Goal: Check status: Check status

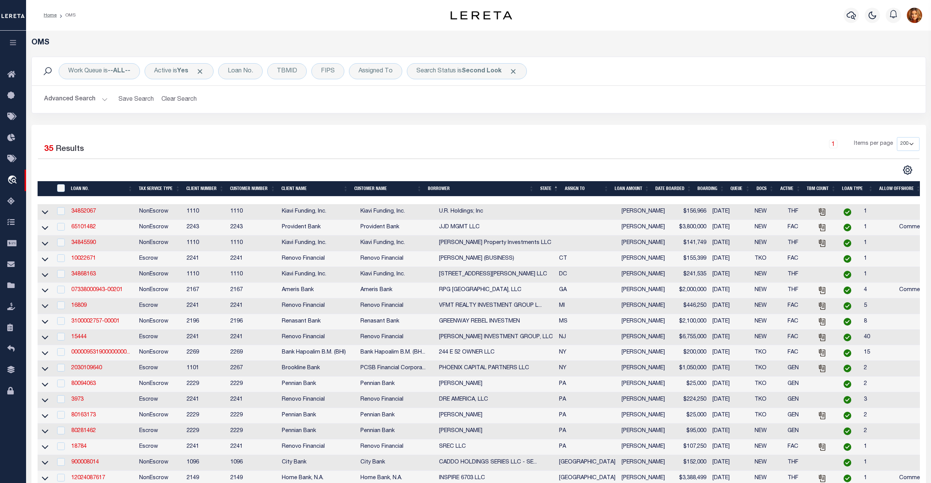
select select "200"
click at [249, 71] on div "Loan No." at bounding box center [240, 71] width 44 height 16
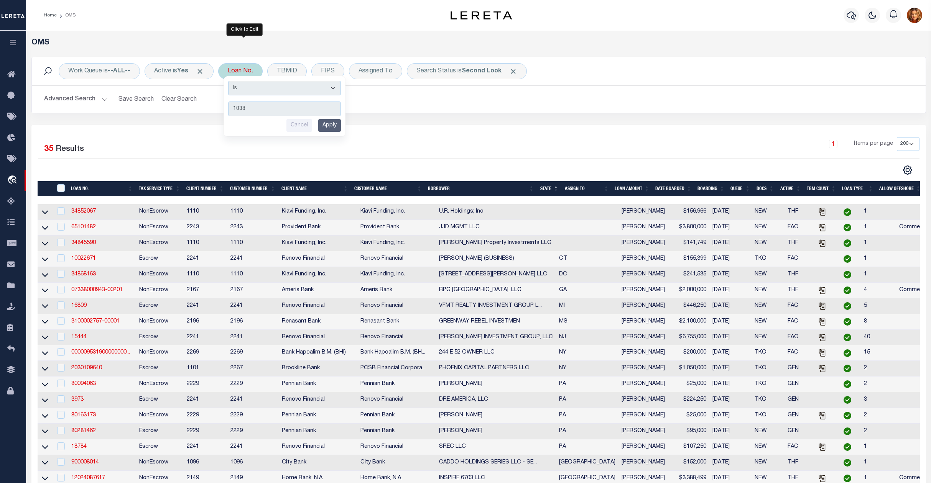
type input "10389"
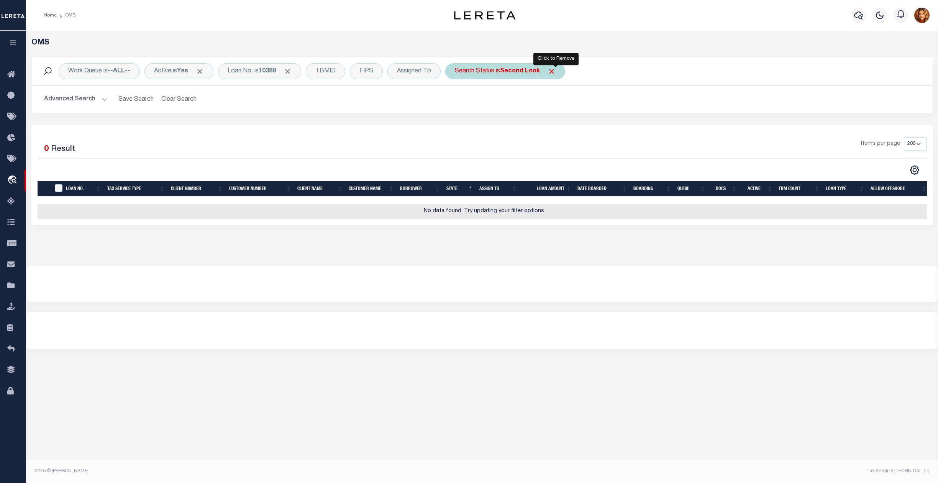
click at [556, 74] on span "Click to Remove" at bounding box center [552, 71] width 8 height 8
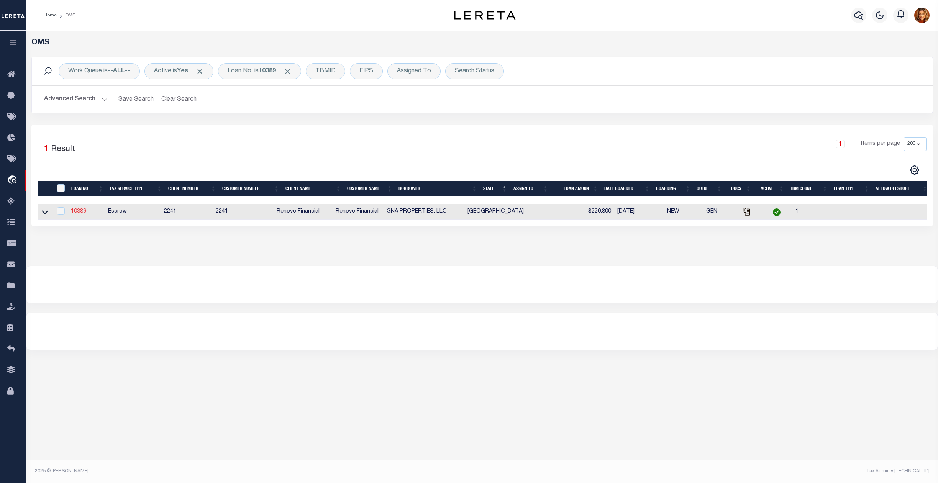
click at [75, 214] on link "10389" at bounding box center [78, 211] width 15 height 5
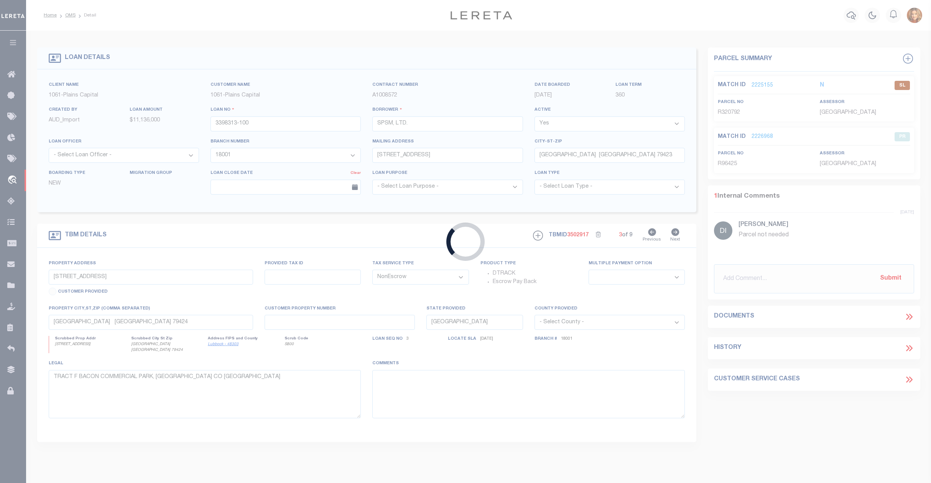
type input "10389"
type input "GNA PROPERTIES, LLC"
select select
type input "102 Kirkwood"
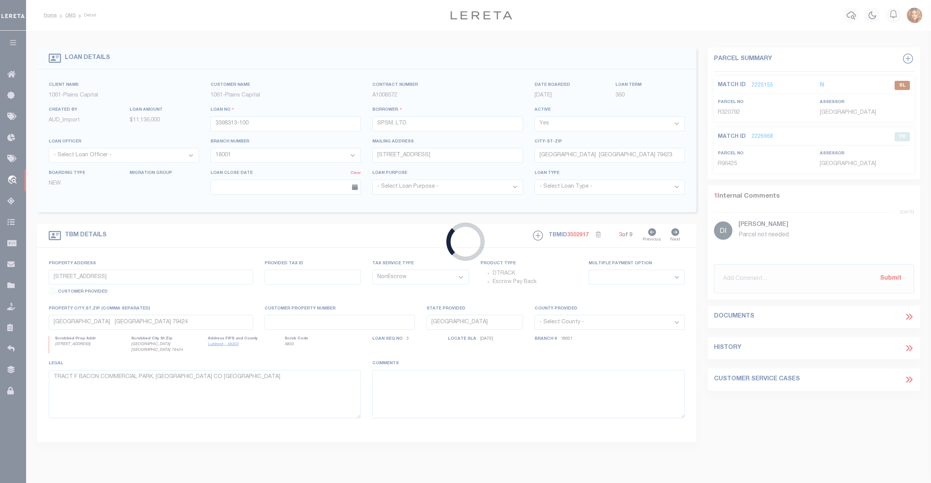
type input "[GEOGRAPHIC_DATA]"
select select "Escrow"
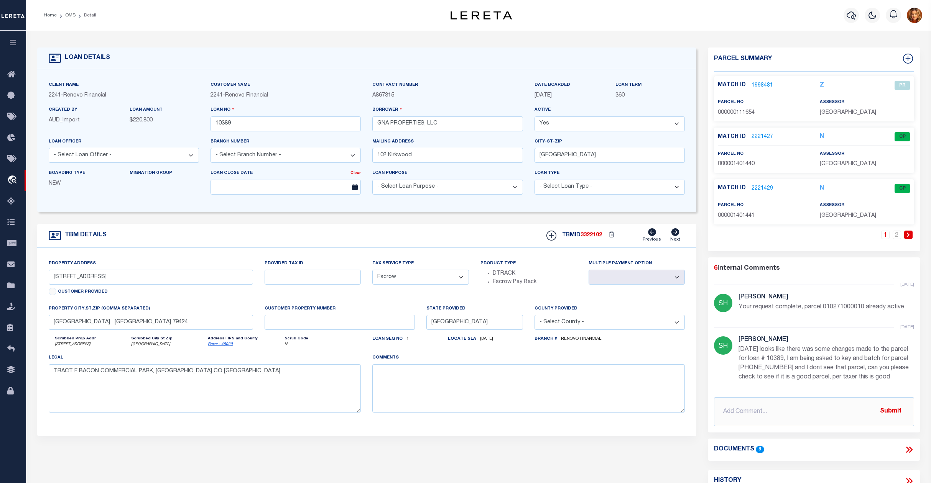
select select "14701"
select select "25066"
type input "[STREET_ADDRESS]"
select select
type input "[GEOGRAPHIC_DATA]"
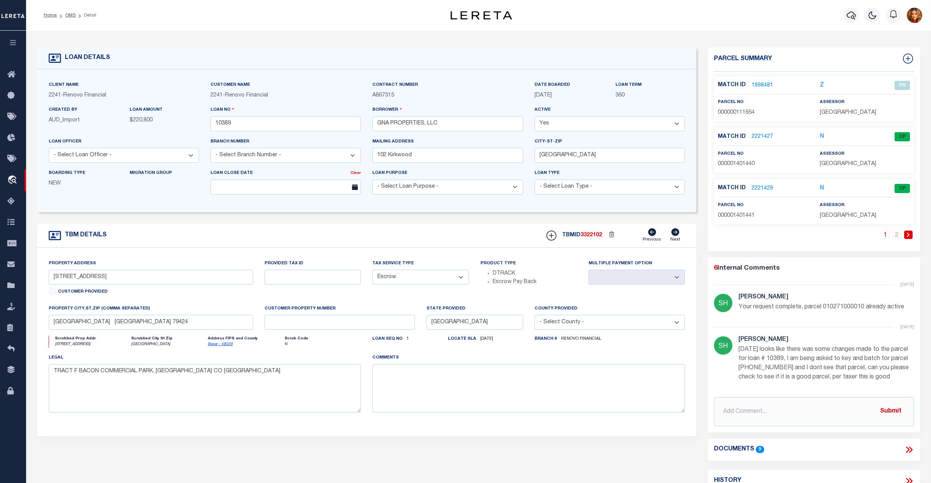
type input "a0k8Y00000jISP9"
select select
type textarea "LEGAL REQUIRED"
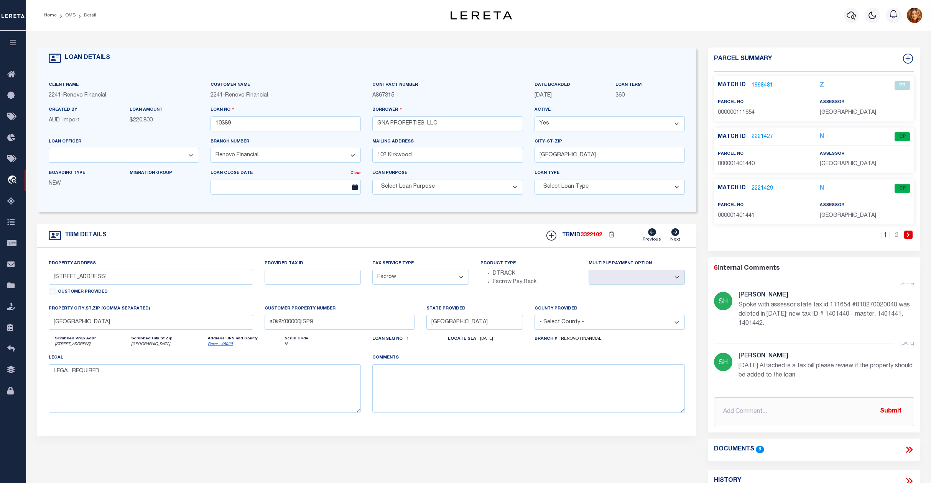
scroll to position [204, 0]
click at [758, 85] on link "1998481" at bounding box center [761, 86] width 21 height 8
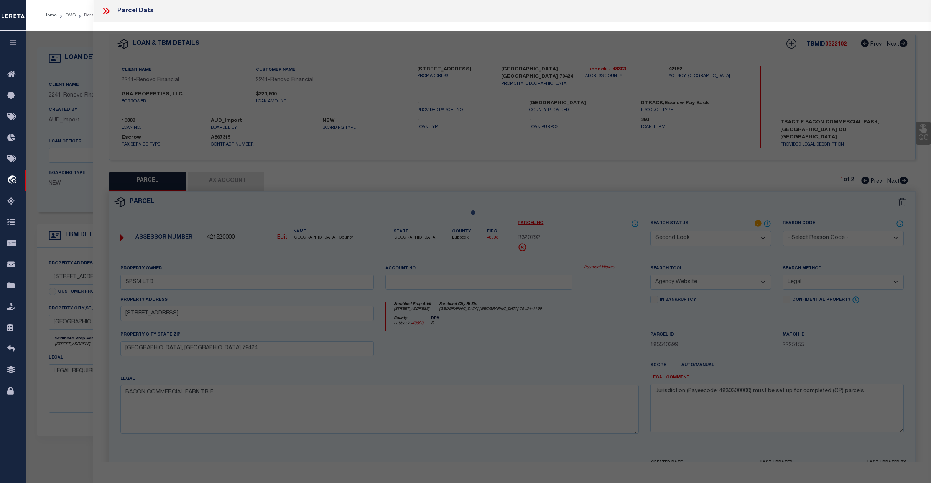
select select "AS"
select select
checkbox input "false"
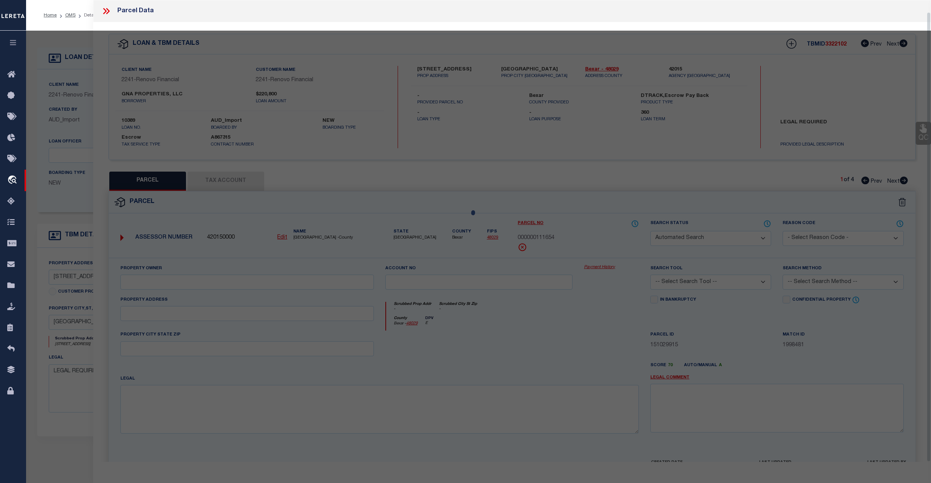
select select "PR"
select select "099"
type input "GNA PROPERTIES LLC"
type input "[STREET_ADDRESS]"
type textarea "NCB 1027 BLK 2 LOT 3"
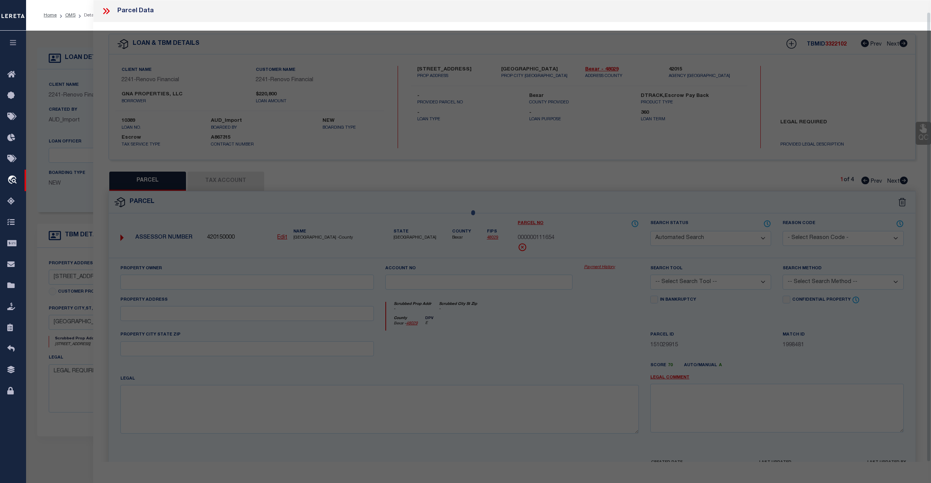
type textarea "Deleted in [DATE]"
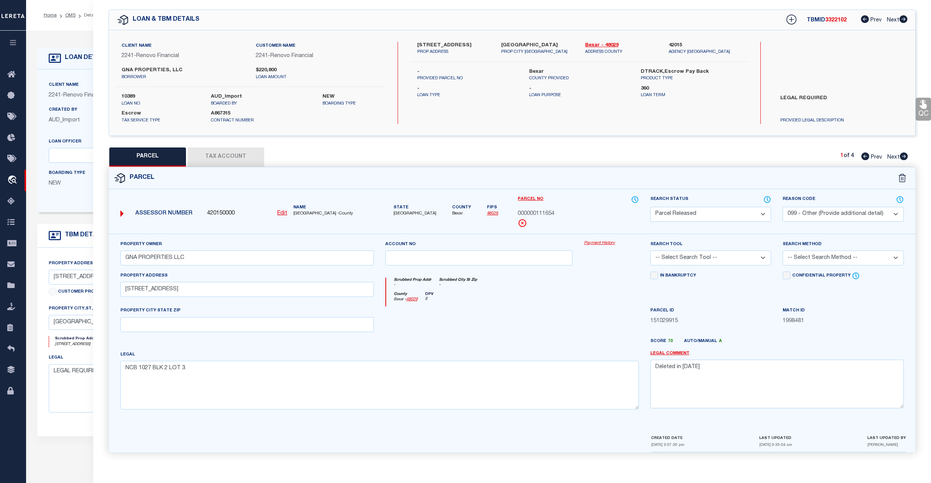
click at [227, 151] on button "Tax Account" at bounding box center [225, 157] width 77 height 19
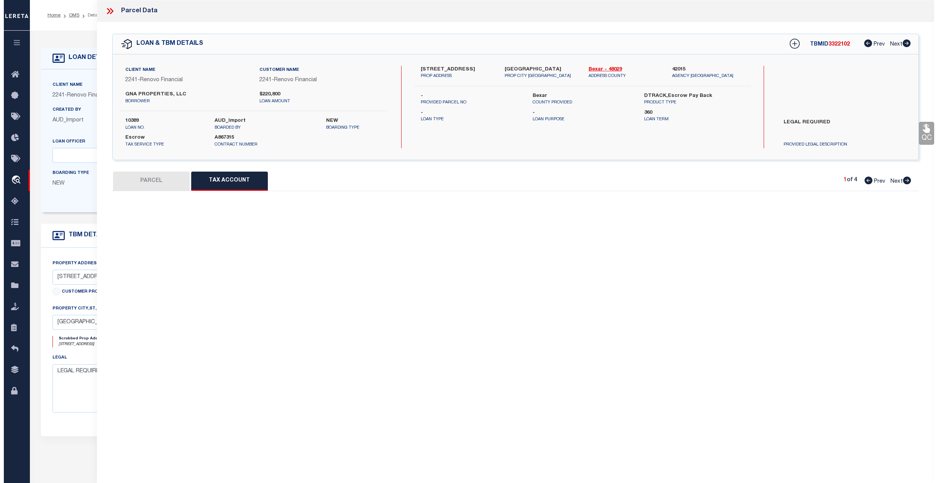
scroll to position [0, 0]
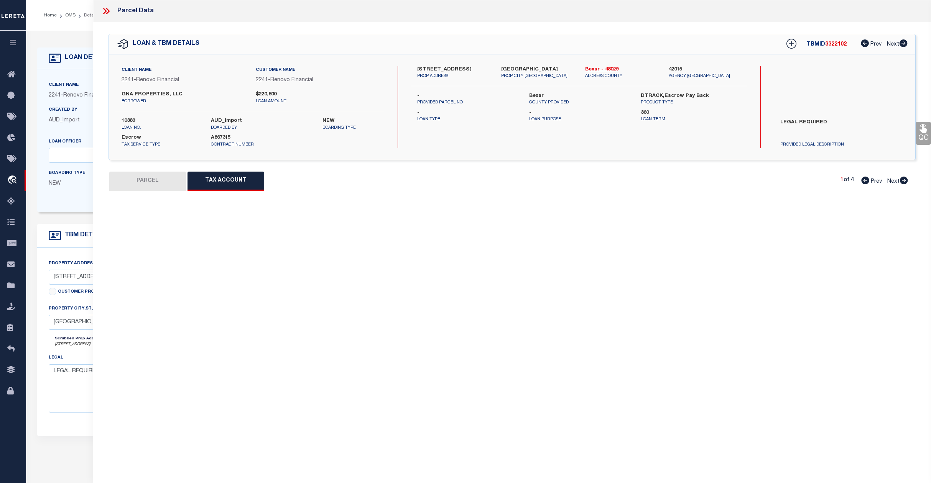
select select "100"
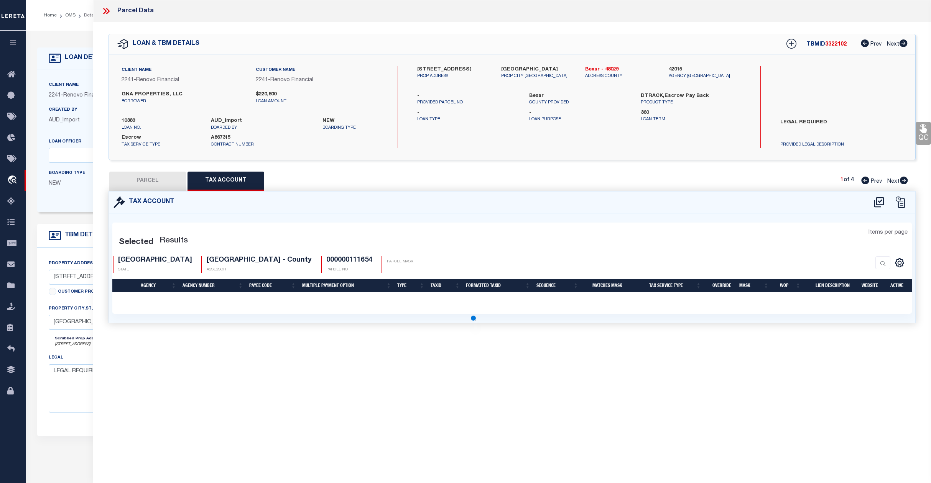
select select "100"
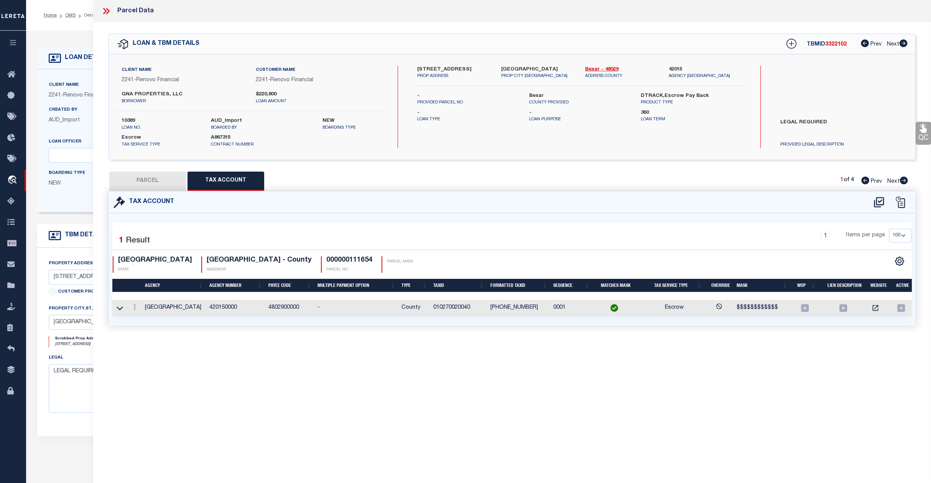
click at [150, 182] on button "PARCEL" at bounding box center [147, 181] width 77 height 19
select select "AS"
select select
checkbox input "false"
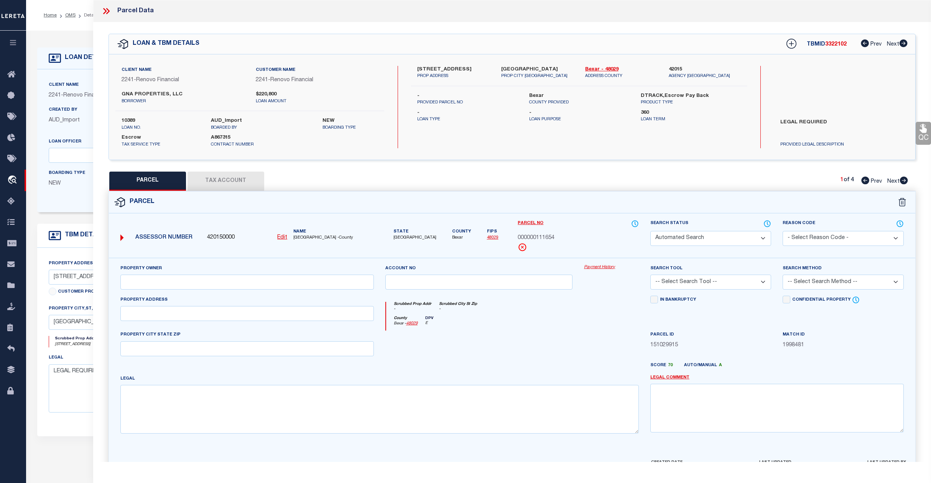
select select "PR"
select select "099"
type input "GNA PROPERTIES LLC"
type input "[STREET_ADDRESS]"
type textarea "NCB 1027 BLK 2 LOT 3"
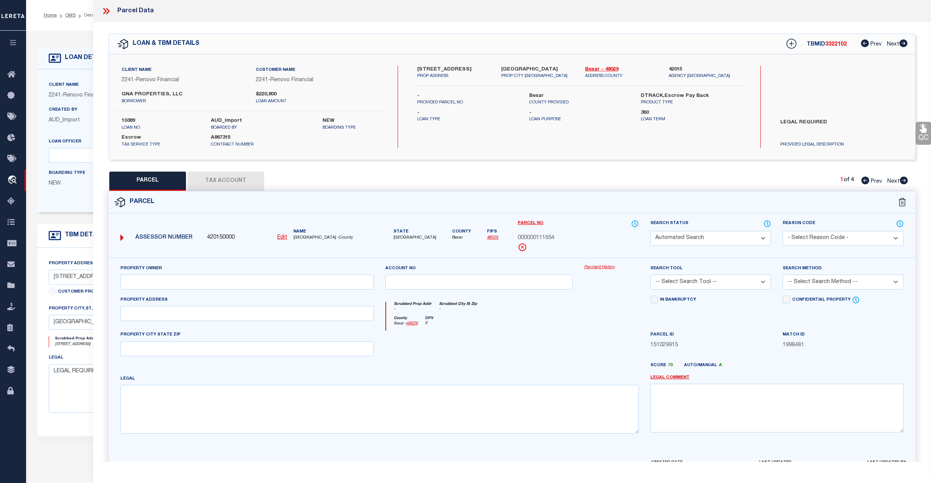
type textarea "Deleted in [DATE]"
click at [767, 224] on icon at bounding box center [767, 224] width 8 height 8
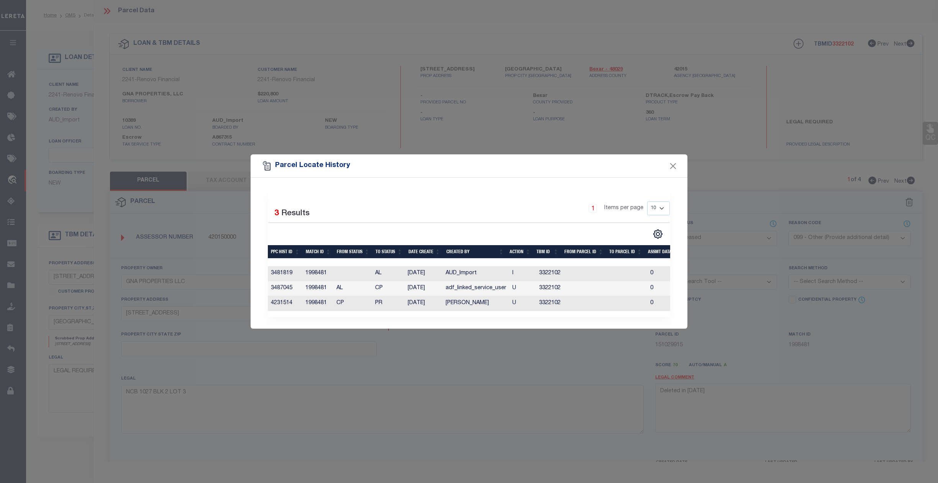
scroll to position [204, 0]
click at [672, 166] on button "Close" at bounding box center [674, 166] width 10 height 10
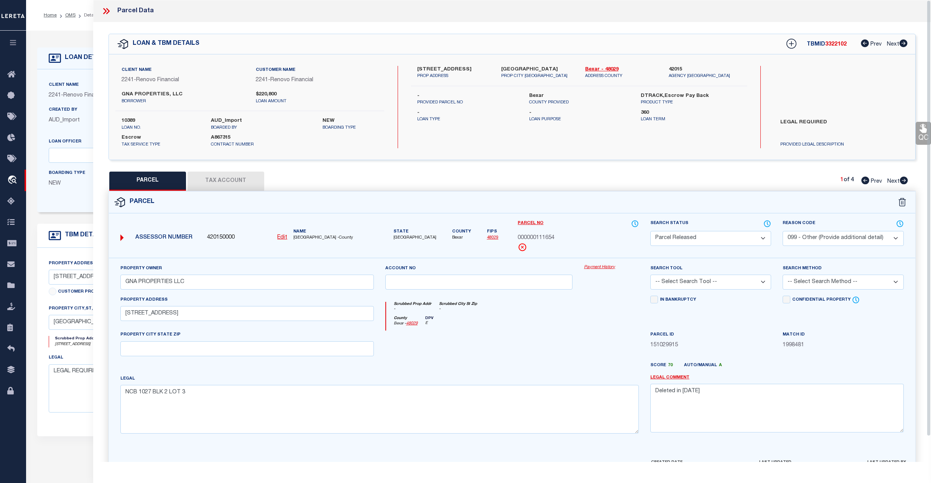
click at [103, 11] on icon at bounding box center [106, 11] width 10 height 10
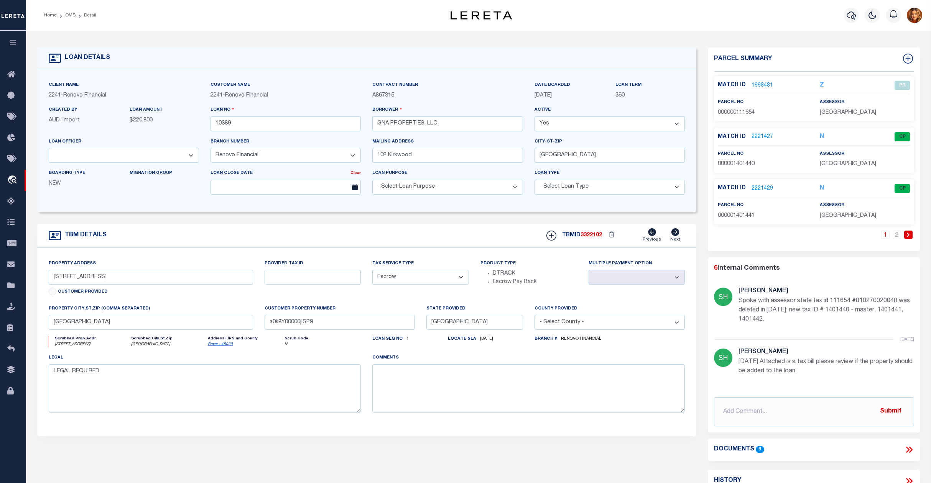
click at [908, 452] on icon at bounding box center [907, 450] width 3 height 6
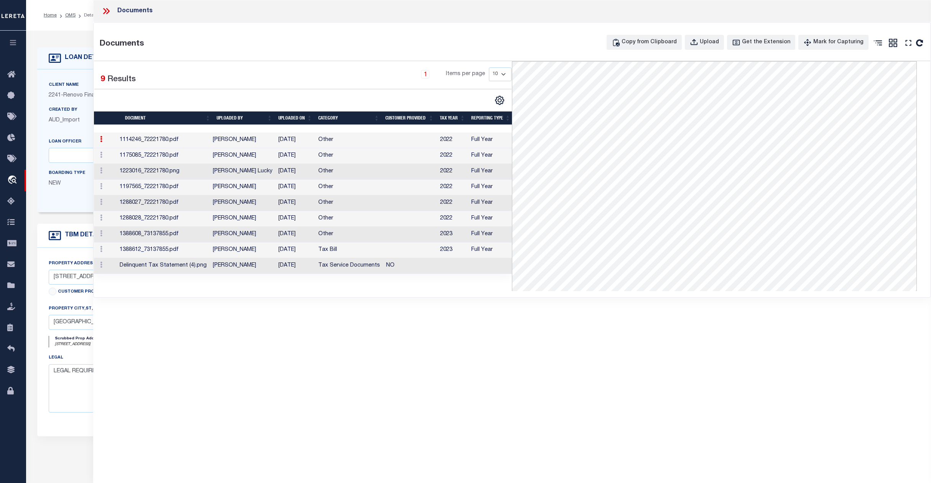
click at [285, 141] on td "[DATE]" at bounding box center [295, 141] width 40 height 16
click at [74, 28] on div "Home OMS Detail Profile Sign out" at bounding box center [478, 15] width 905 height 31
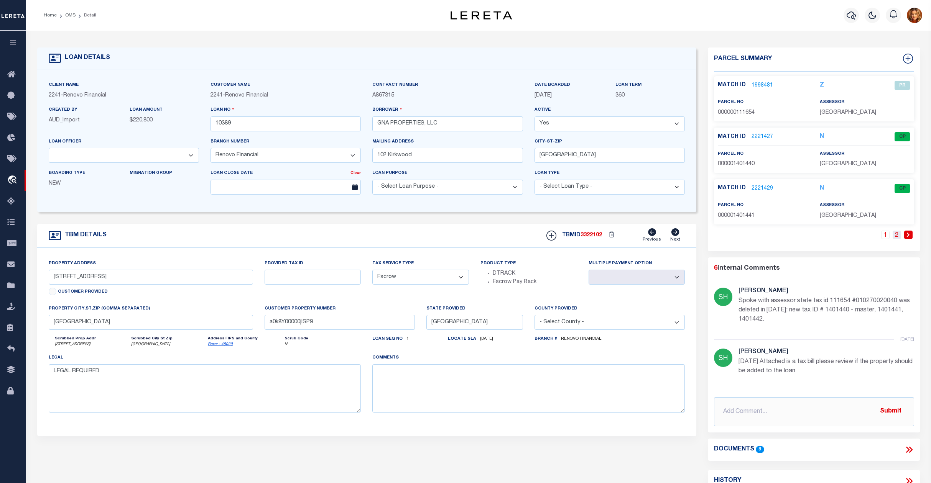
click at [895, 233] on link "2" at bounding box center [896, 235] width 8 height 8
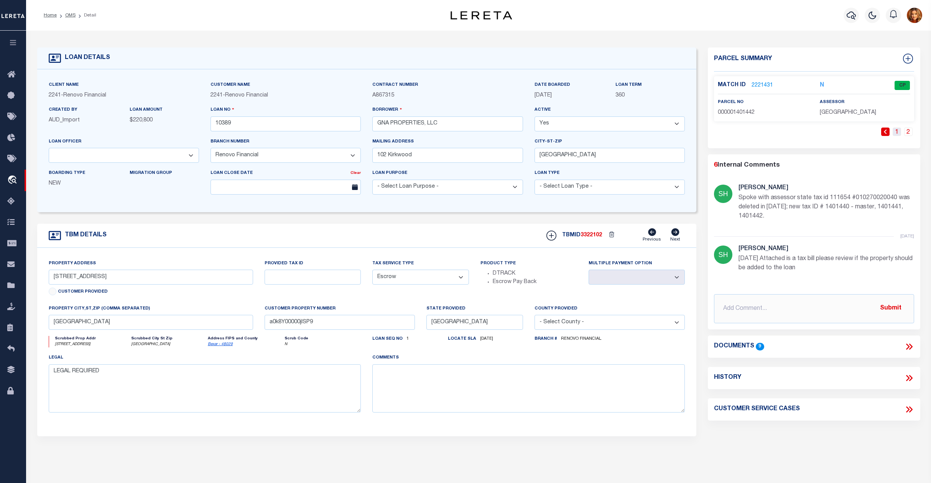
click at [895, 129] on link "1" at bounding box center [896, 132] width 8 height 8
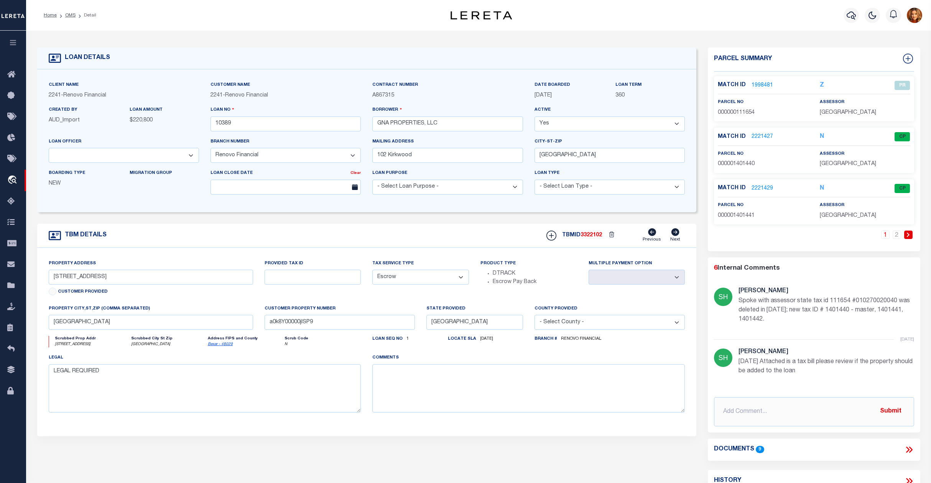
click at [756, 83] on link "1998481" at bounding box center [761, 86] width 21 height 8
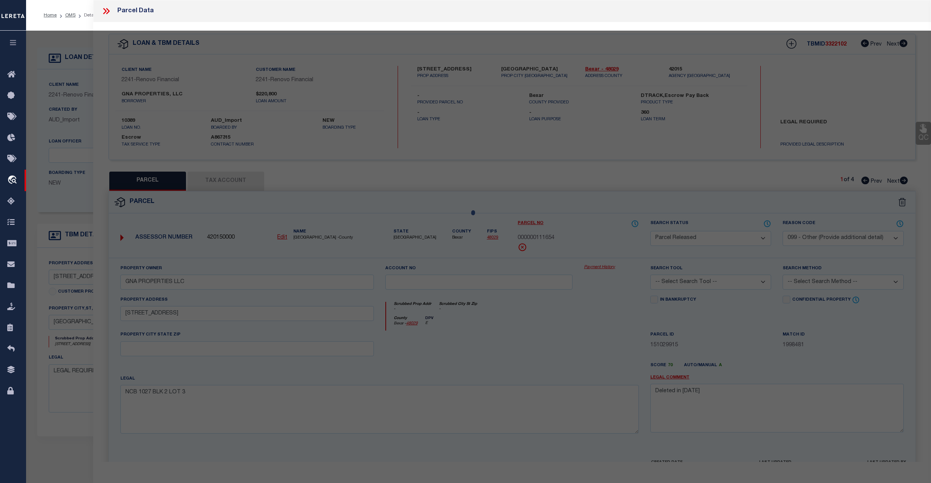
select select "AS"
select select
checkbox input "false"
select select "PR"
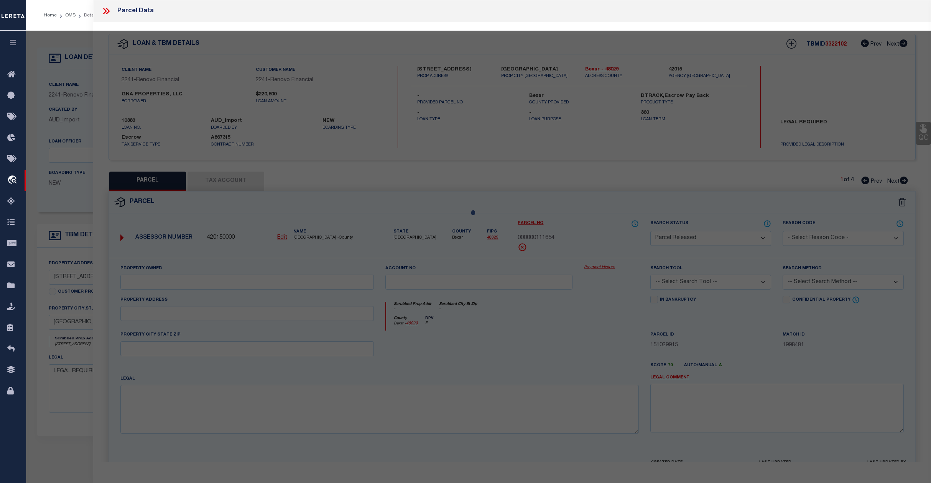
select select "099"
type input "GNA PROPERTIES LLC"
type input "[STREET_ADDRESS]"
type textarea "NCB 1027 BLK 2 LOT 3"
type textarea "Deleted in [DATE]"
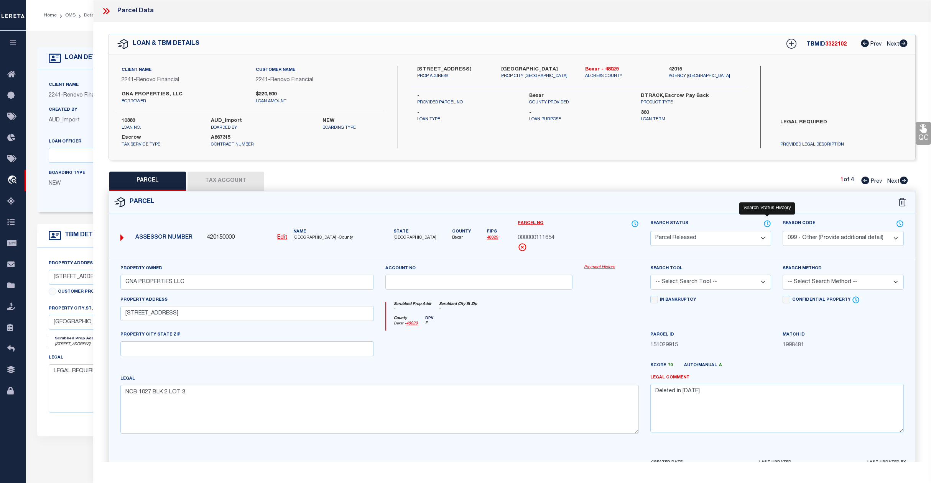
click at [769, 225] on icon at bounding box center [767, 224] width 8 height 8
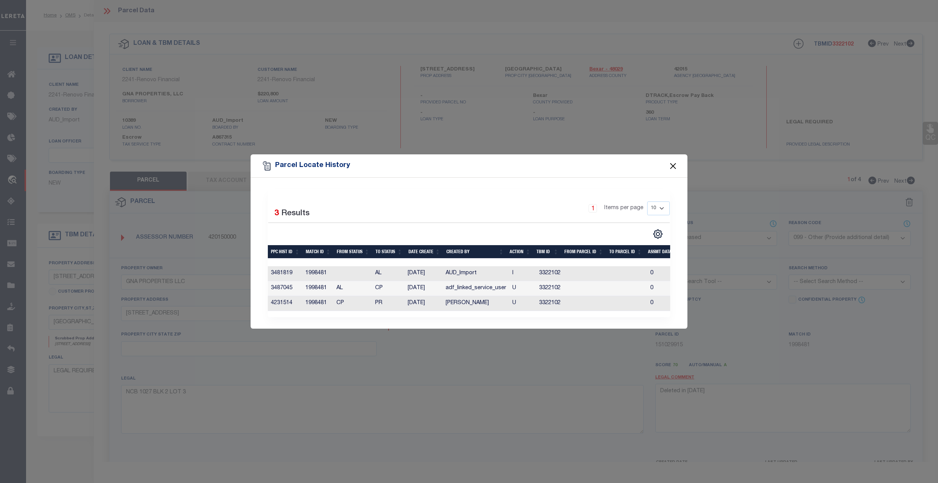
click at [674, 163] on button "Close" at bounding box center [674, 166] width 10 height 10
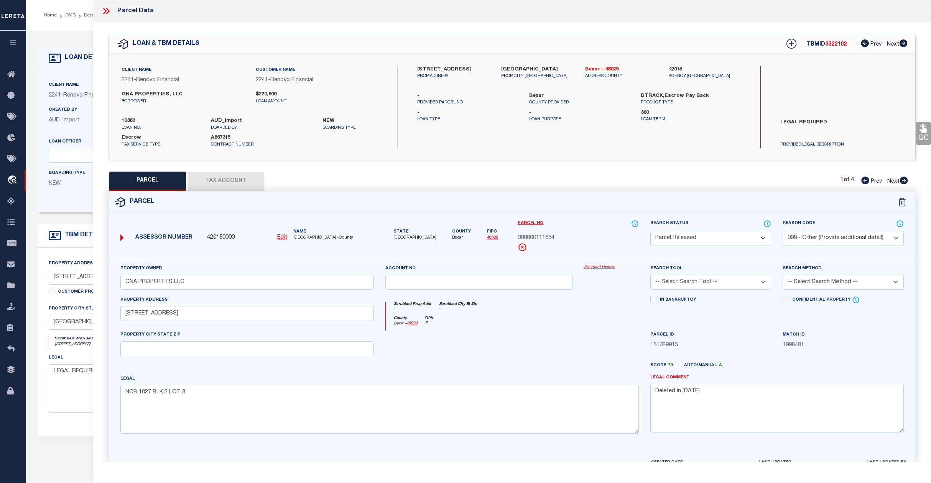
click at [72, 20] on ol "Home OMS Detail" at bounding box center [70, 15] width 65 height 16
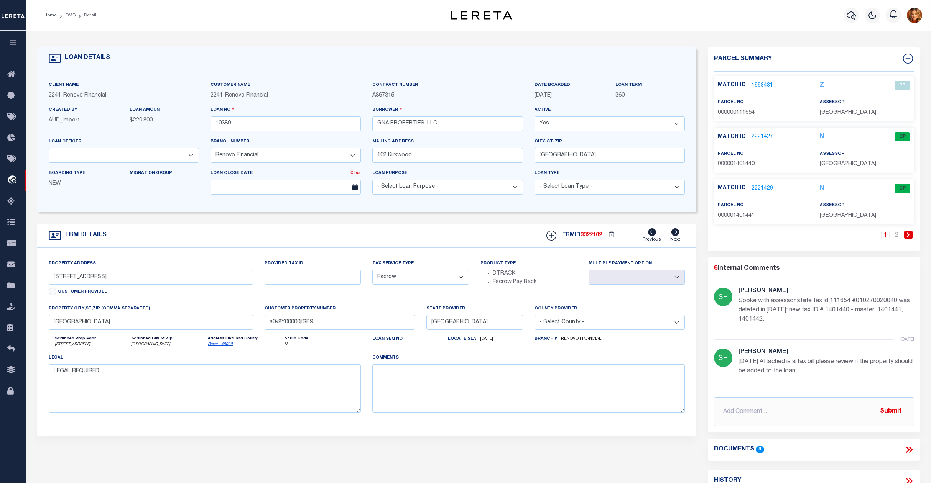
scroll to position [102, 0]
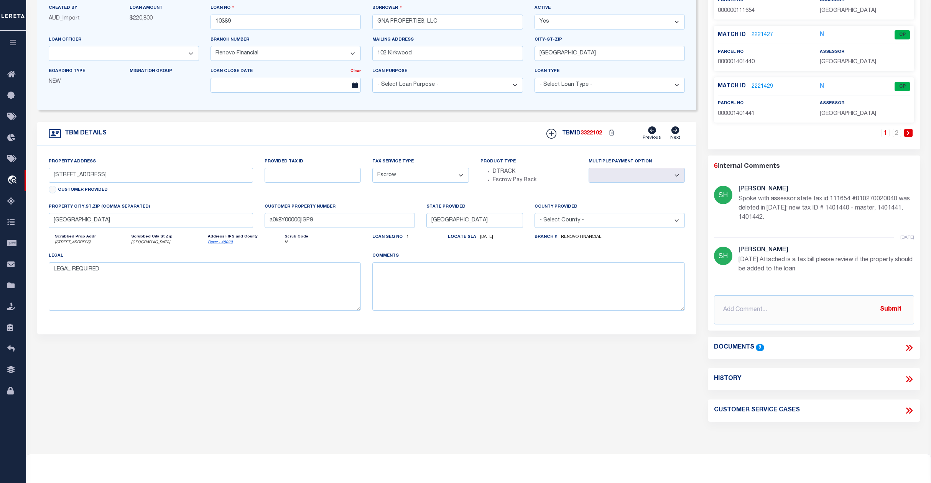
click at [908, 348] on icon at bounding box center [907, 348] width 3 height 6
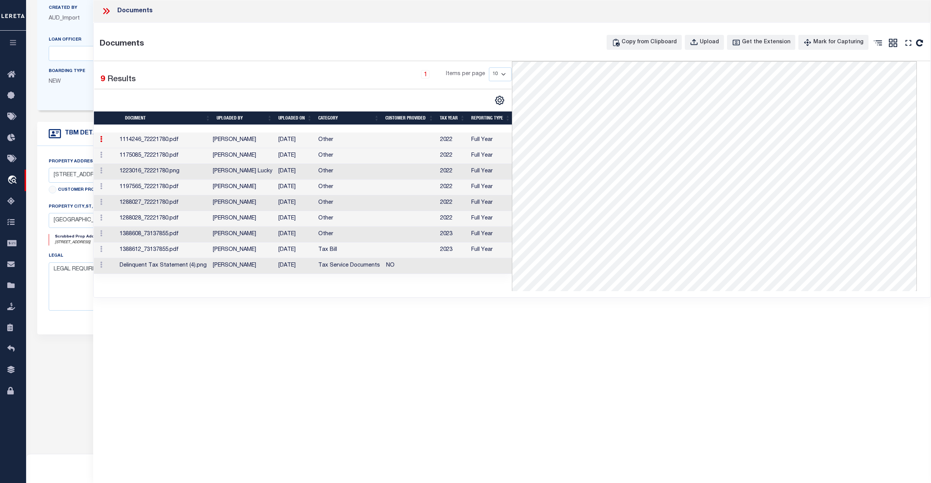
click at [43, 91] on div "Boarding Type NEW" at bounding box center [83, 79] width 81 height 25
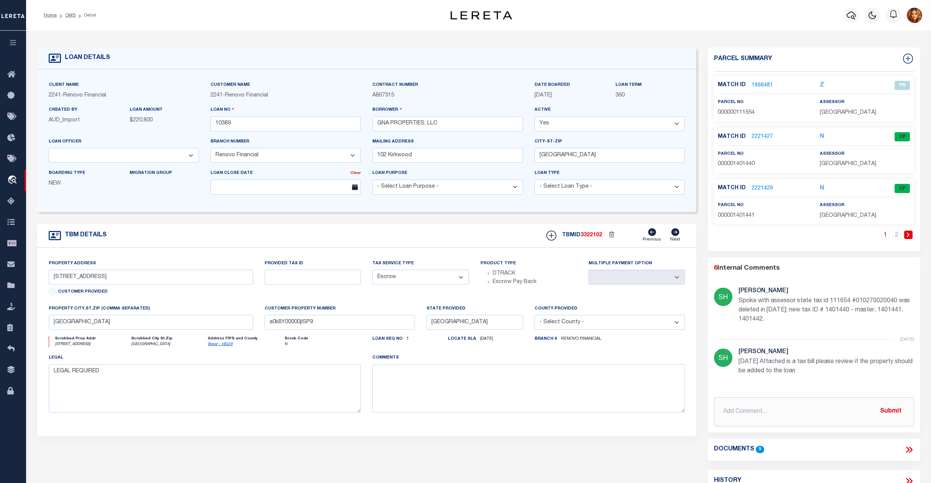
scroll to position [169, 0]
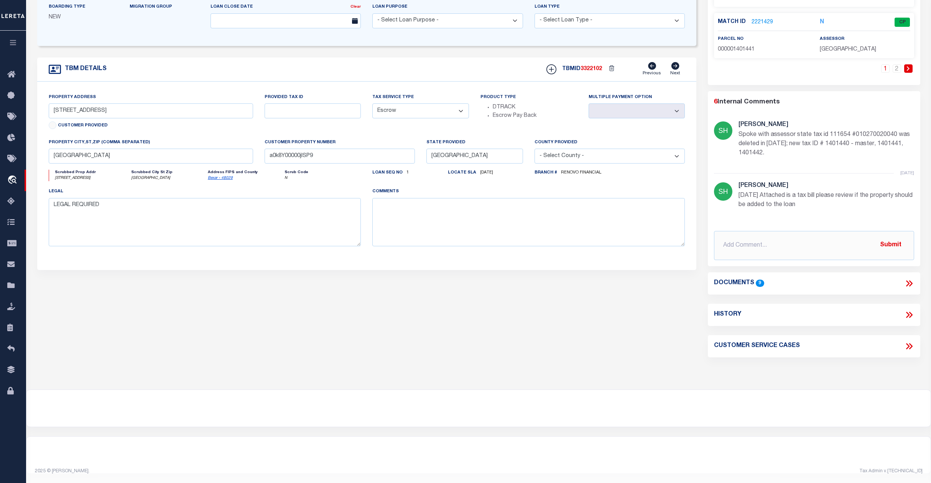
click at [909, 281] on icon at bounding box center [909, 284] width 10 height 10
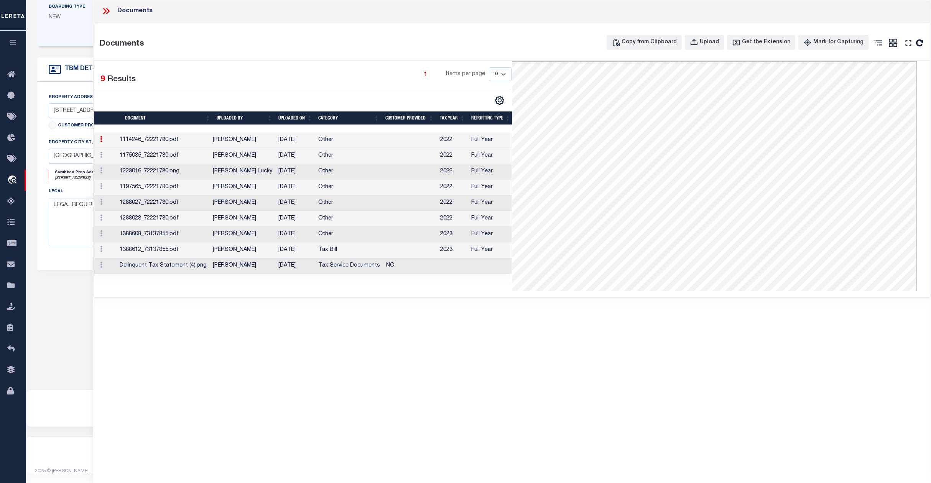
click at [288, 238] on td "[DATE]" at bounding box center [295, 235] width 40 height 16
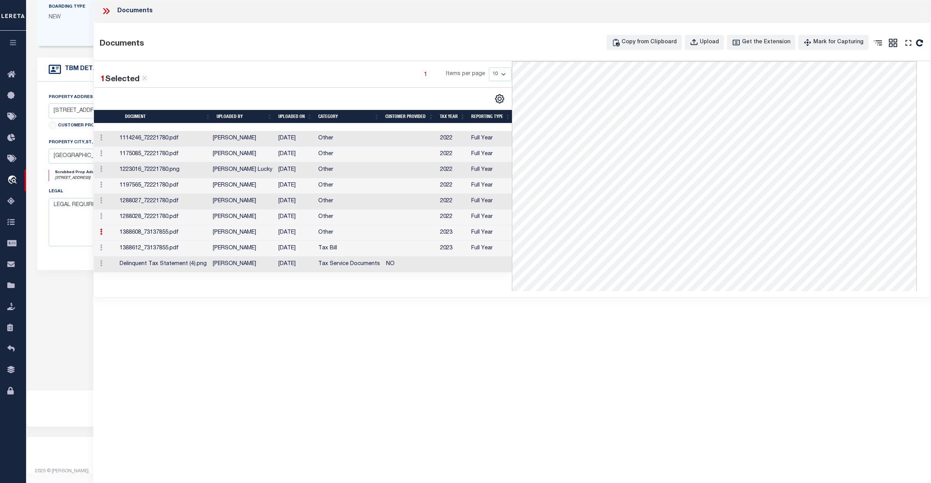
scroll to position [118, 0]
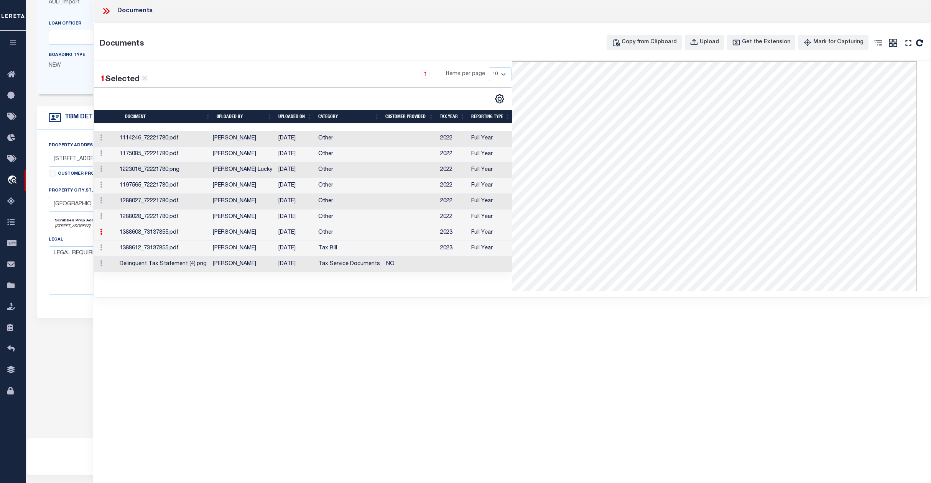
click at [225, 202] on td "[PERSON_NAME]" at bounding box center [243, 202] width 66 height 16
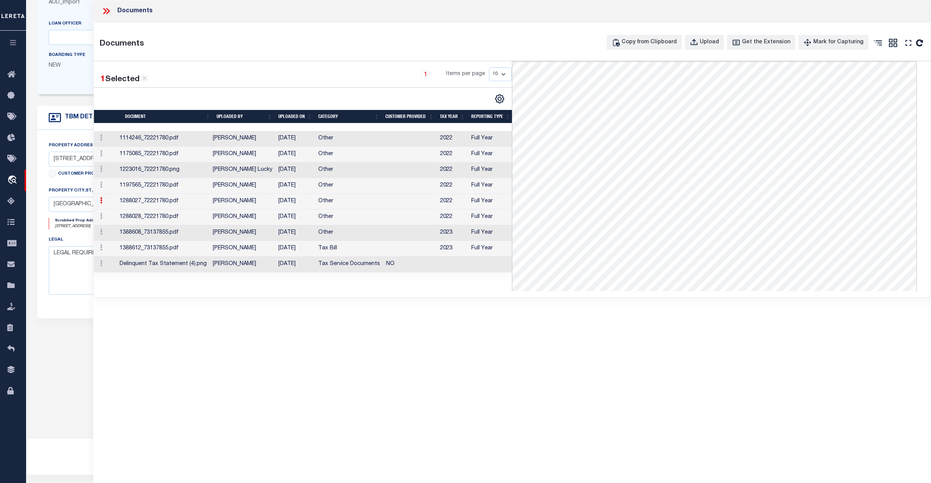
click at [231, 218] on td "[PERSON_NAME]" at bounding box center [243, 218] width 66 height 16
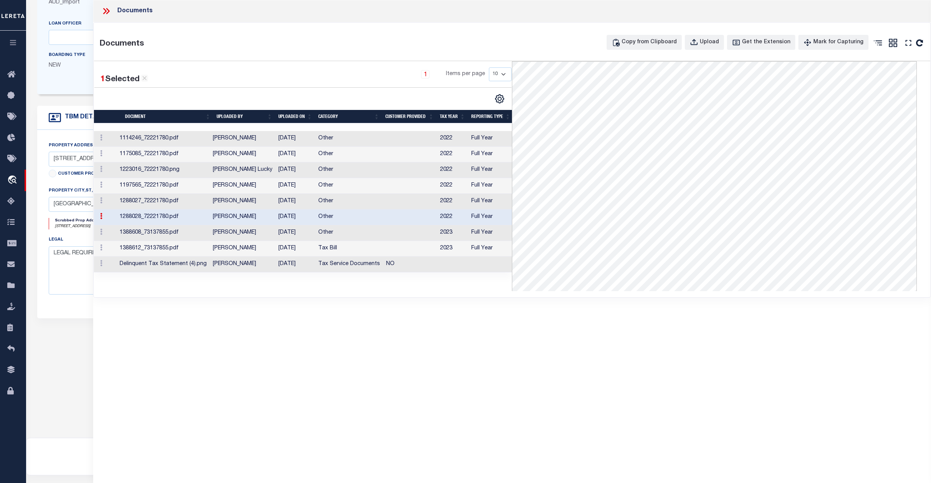
click at [233, 237] on td "[PERSON_NAME]" at bounding box center [243, 233] width 66 height 16
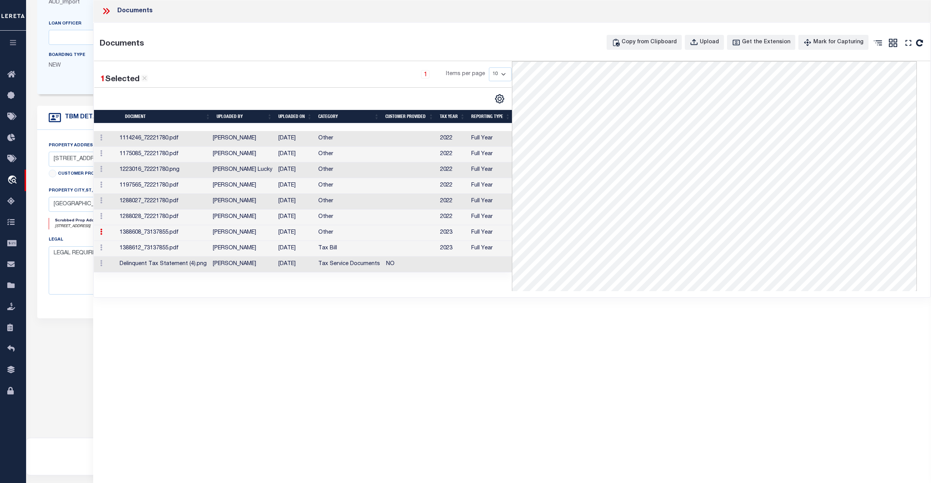
click at [240, 248] on td "[PERSON_NAME]" at bounding box center [243, 249] width 66 height 16
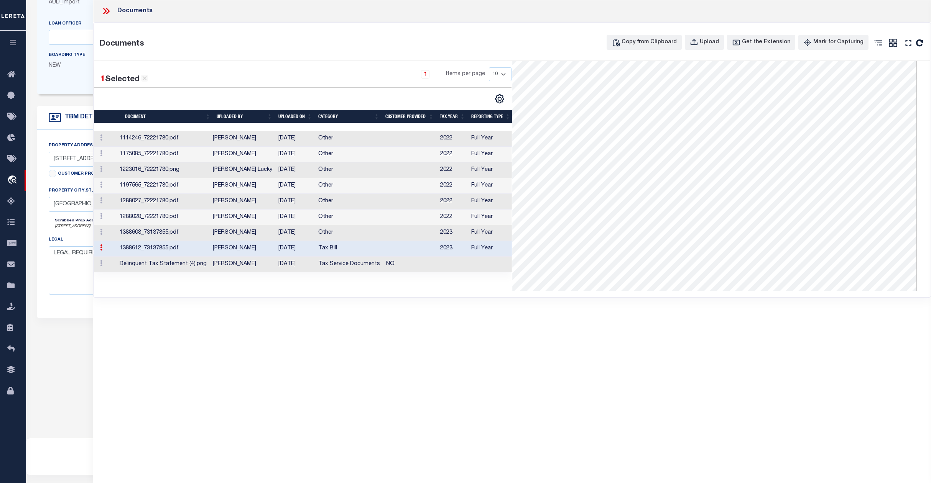
scroll to position [36, 0]
click at [108, 10] on icon at bounding box center [107, 11] width 3 height 6
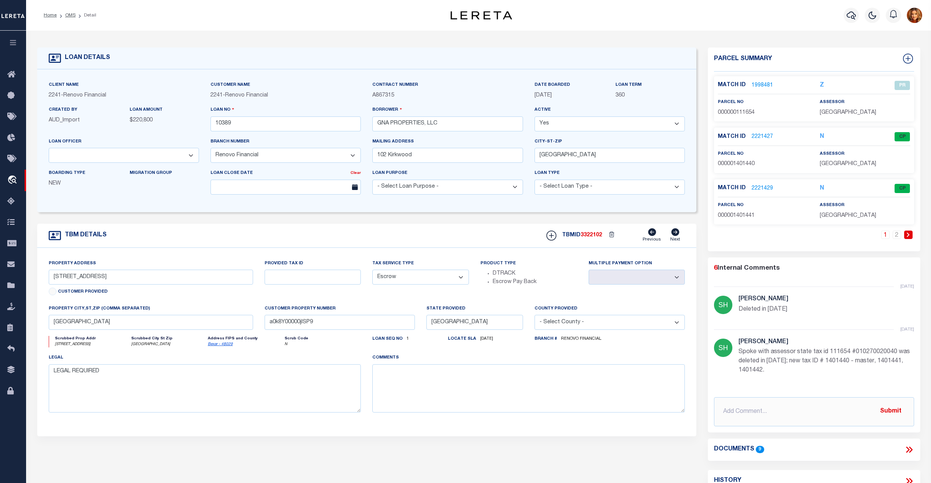
scroll to position [217, 0]
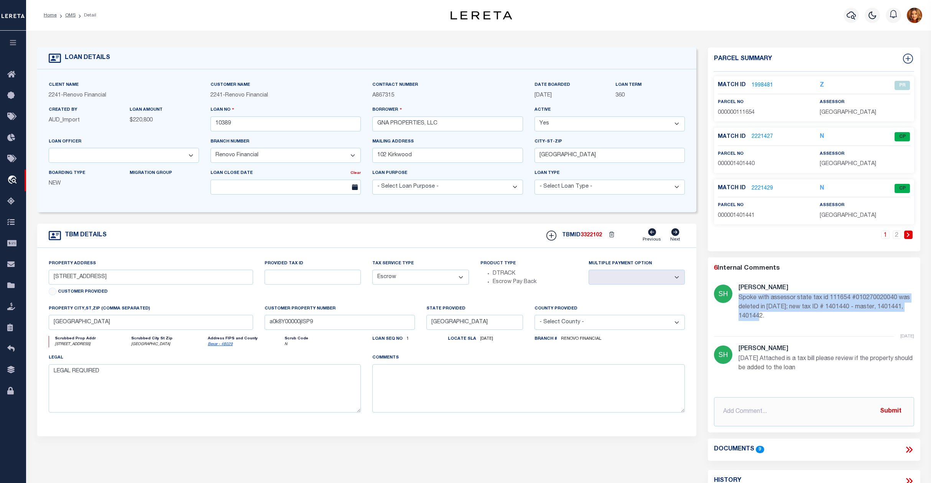
drag, startPoint x: 740, startPoint y: 299, endPoint x: 879, endPoint y: 318, distance: 140.8
click at [879, 318] on p "Spoke with assessor state tax id 111654 #010270020040 was deleted in [DATE]; ne…" at bounding box center [825, 308] width 175 height 28
click at [805, 330] on div "[DATE] [PERSON_NAME] Spoke with assessor state tax id 111654 #010270020040 was …" at bounding box center [814, 306] width 200 height 61
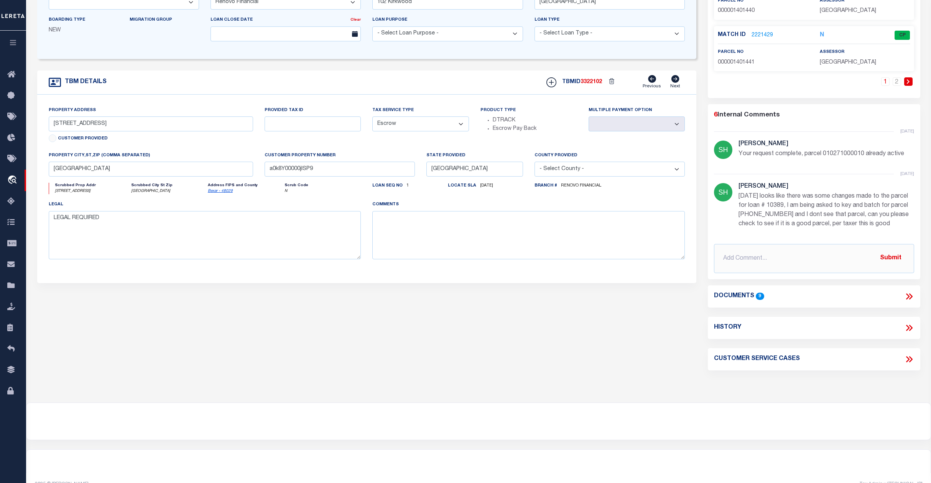
scroll to position [51, 0]
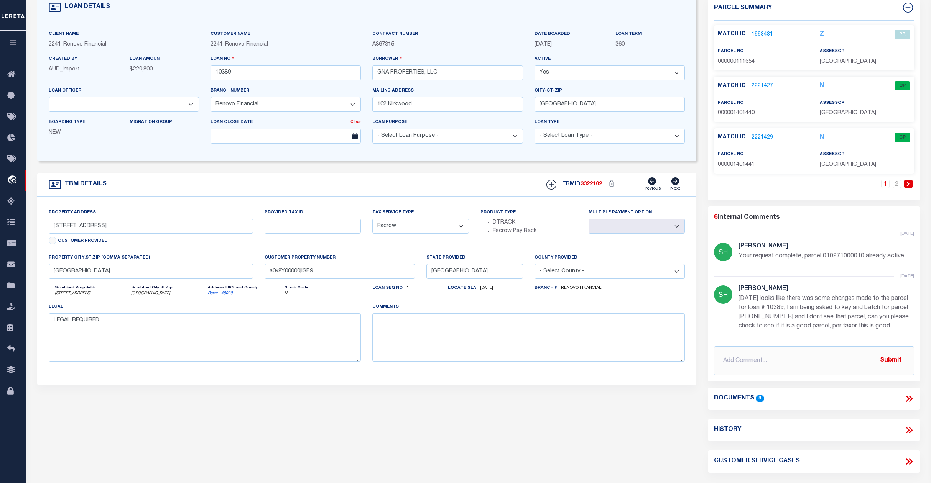
click at [908, 399] on icon at bounding box center [907, 399] width 3 height 6
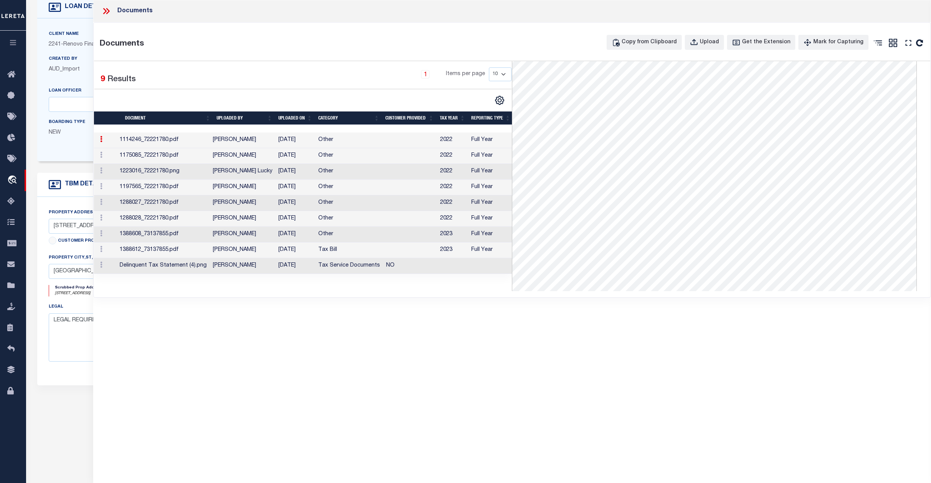
click at [35, 125] on div "LOAN DETAILS Client Name -" at bounding box center [366, 240] width 671 height 486
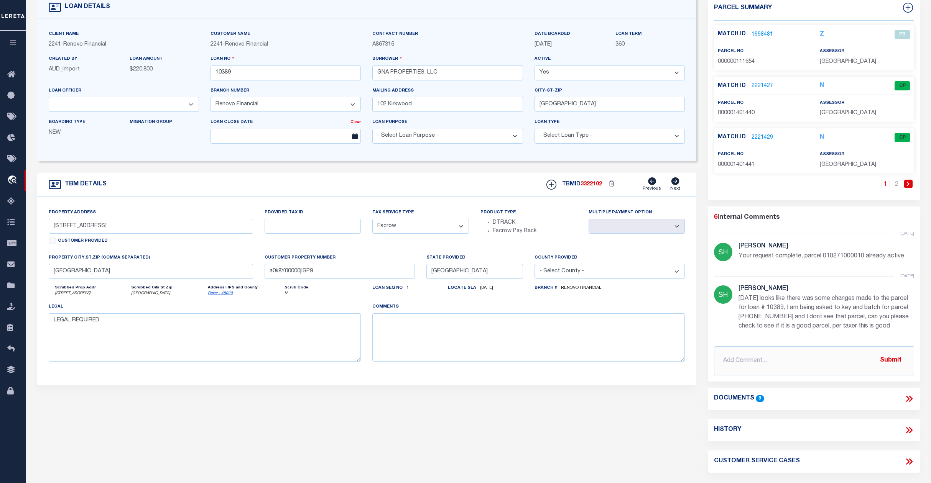
click at [905, 399] on icon at bounding box center [909, 399] width 10 height 10
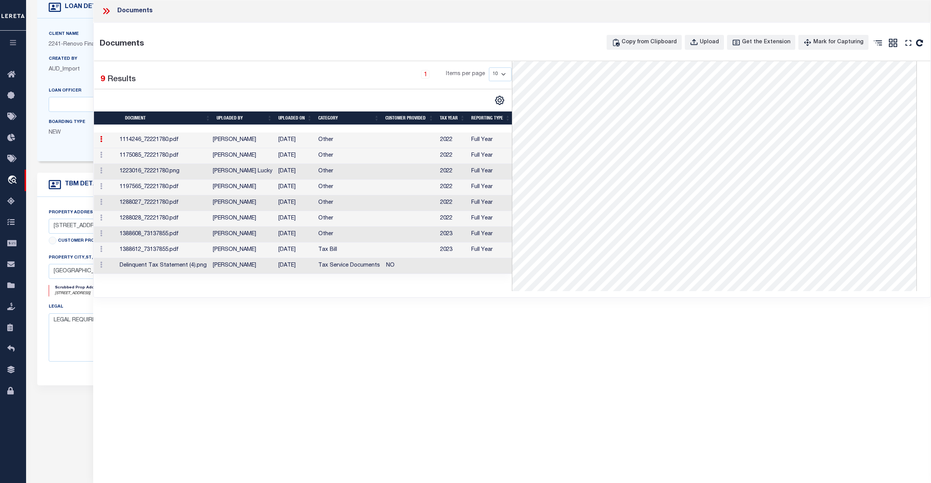
click at [255, 252] on td "[PERSON_NAME]" at bounding box center [243, 251] width 66 height 16
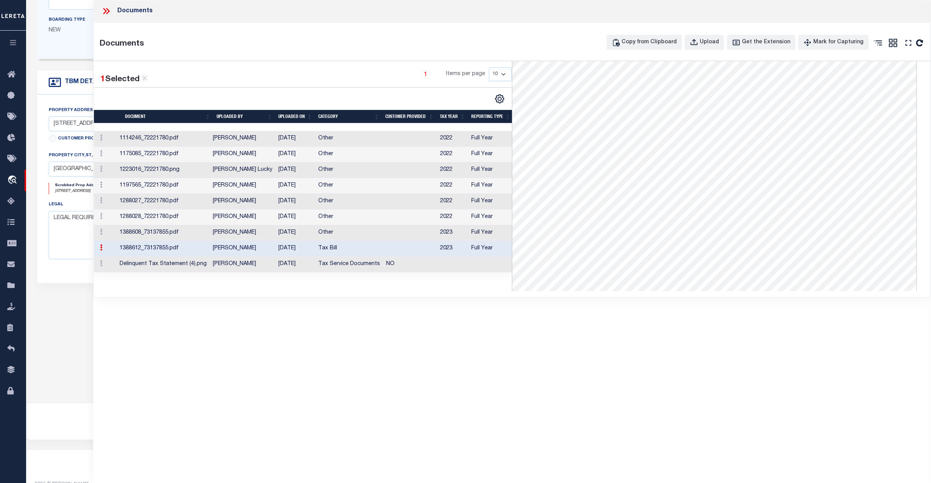
scroll to position [30, 0]
click at [49, 46] on div "Boarding Type NEW Migration Group" at bounding box center [124, 31] width 162 height 31
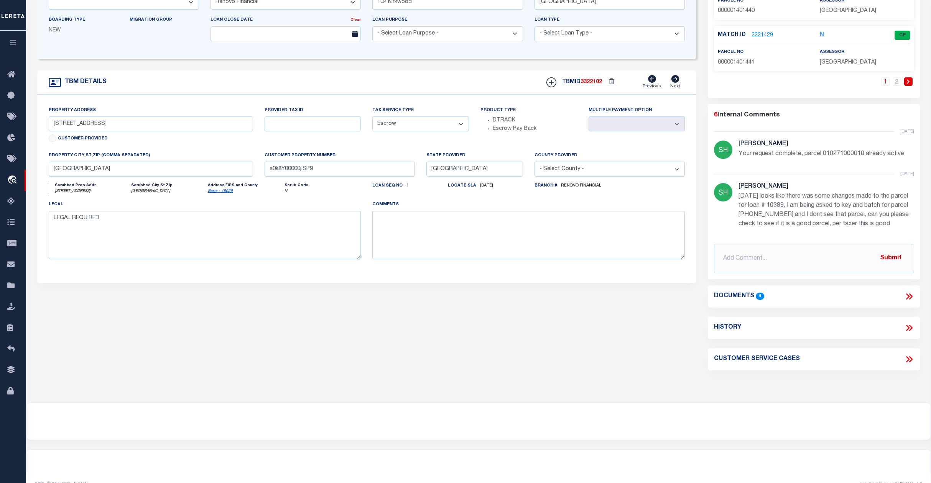
scroll to position [0, 0]
